Goal: Task Accomplishment & Management: Use online tool/utility

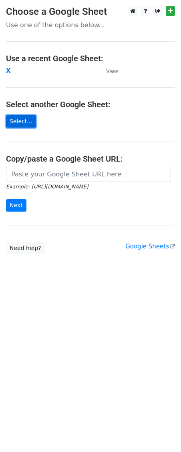
click at [19, 122] on link "Select..." at bounding box center [21, 121] width 30 height 12
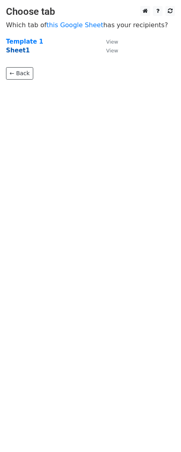
click at [18, 48] on strong "Sheet1" at bounding box center [18, 50] width 24 height 7
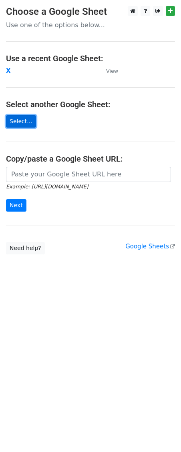
click at [24, 123] on link "Select..." at bounding box center [21, 121] width 30 height 12
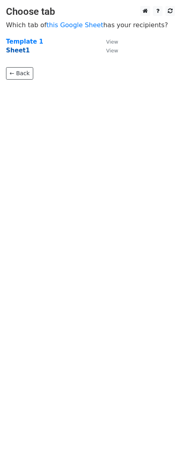
click at [21, 50] on strong "Sheet1" at bounding box center [18, 50] width 24 height 7
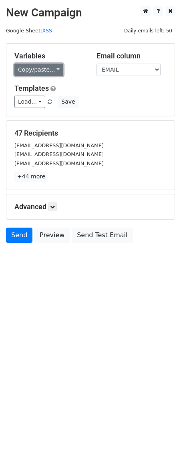
click at [53, 68] on link "Copy/paste..." at bounding box center [38, 70] width 49 height 12
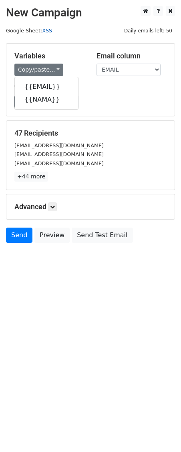
click at [45, 28] on link "XSS" at bounding box center [47, 31] width 10 height 6
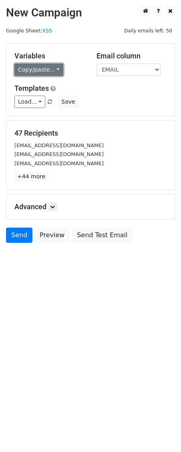
click at [55, 67] on link "Copy/paste..." at bounding box center [38, 70] width 49 height 12
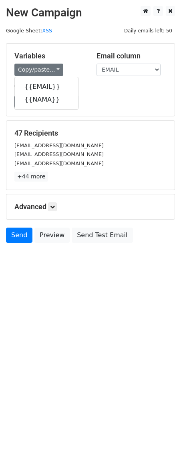
click at [128, 114] on div "Variables Copy/paste... {{EMAIL}} {{NAMA}} Email column EMAIL NAMA Templates Lo…" at bounding box center [90, 80] width 168 height 72
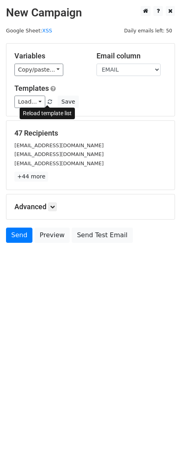
click at [48, 102] on span at bounding box center [50, 102] width 4 height 5
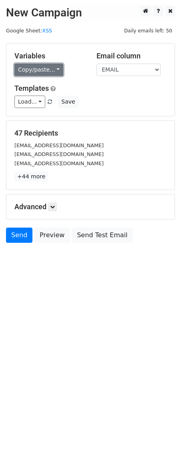
click at [55, 68] on link "Copy/paste..." at bounding box center [38, 70] width 49 height 12
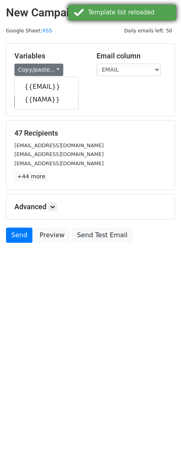
click at [172, 16] on div "Template list reloaded" at bounding box center [130, 12] width 85 height 9
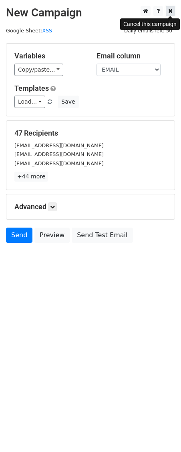
click at [168, 10] on icon at bounding box center [170, 11] width 4 height 6
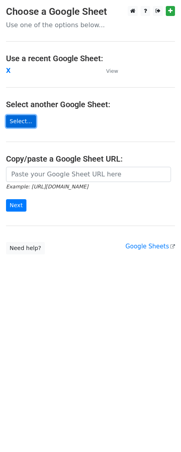
click at [19, 121] on link "Select..." at bounding box center [21, 121] width 30 height 12
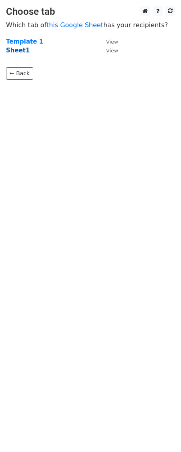
click at [10, 51] on strong "Sheet1" at bounding box center [18, 50] width 24 height 7
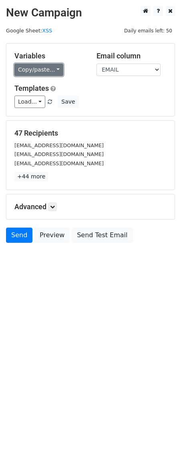
click at [57, 72] on link "Copy/paste..." at bounding box center [38, 70] width 49 height 12
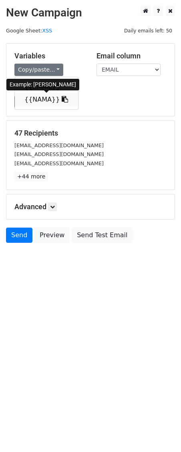
click at [62, 102] on icon at bounding box center [65, 99] width 6 height 6
